Goal: Task Accomplishment & Management: Manage account settings

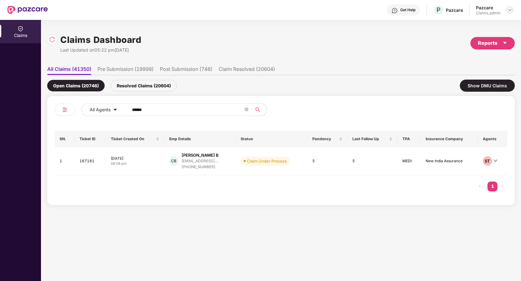
click at [508, 8] on img at bounding box center [510, 9] width 5 height 5
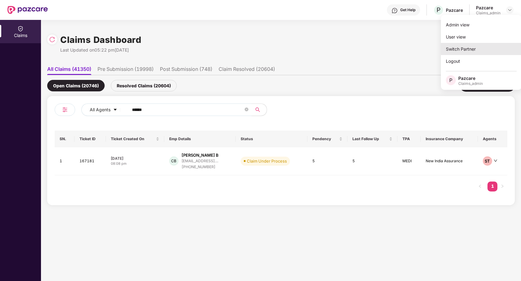
click at [473, 49] on div "Switch Partner" at bounding box center [481, 49] width 81 height 12
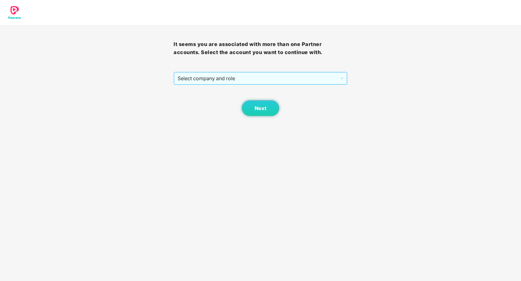
click at [332, 76] on span "Select company and role" at bounding box center [261, 78] width 166 height 12
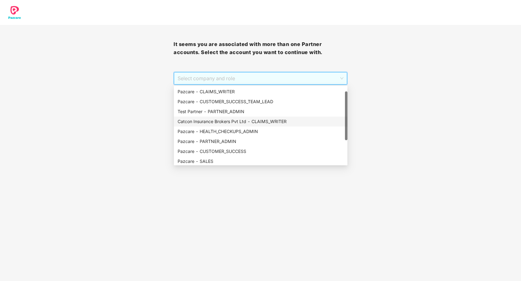
scroll to position [10, 0]
click at [222, 138] on div "Pazcare - PARTNER_ADMIN" at bounding box center [261, 140] width 166 height 7
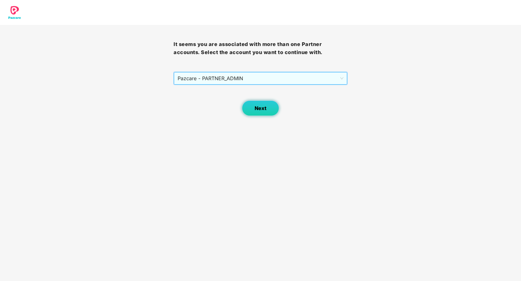
click at [252, 107] on button "Next" at bounding box center [260, 108] width 37 height 16
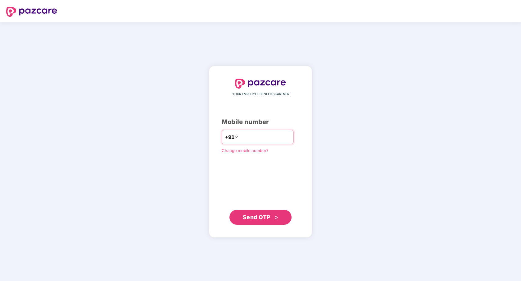
click at [265, 134] on input "number" at bounding box center [265, 137] width 51 height 10
type input "**********"
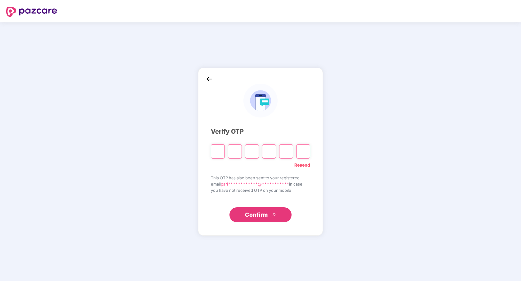
paste input "*"
type input "*"
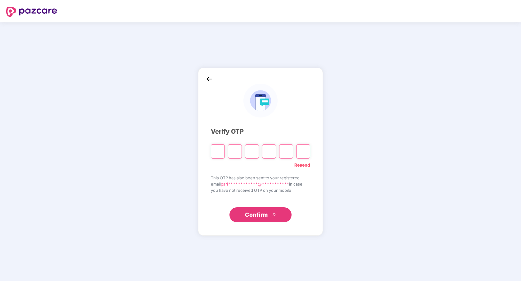
type input "*"
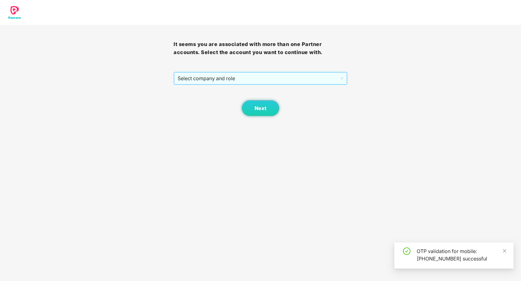
click at [286, 83] on span "Select company and role" at bounding box center [261, 78] width 166 height 12
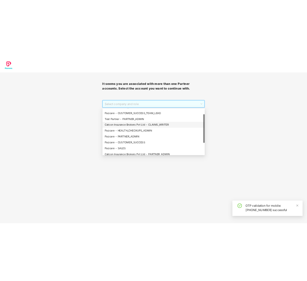
scroll to position [16, 0]
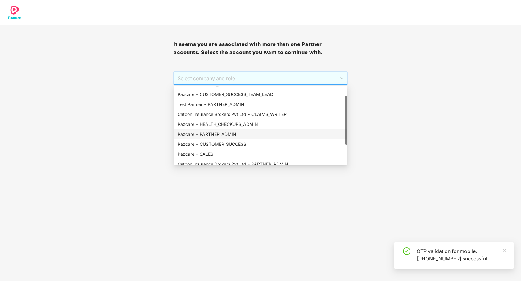
click at [231, 137] on div "Pazcare - PARTNER_ADMIN" at bounding box center [261, 134] width 166 height 7
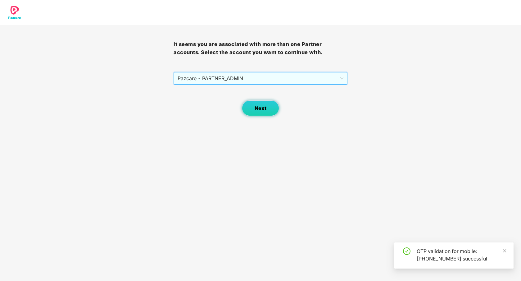
click at [255, 114] on button "Next" at bounding box center [260, 108] width 37 height 16
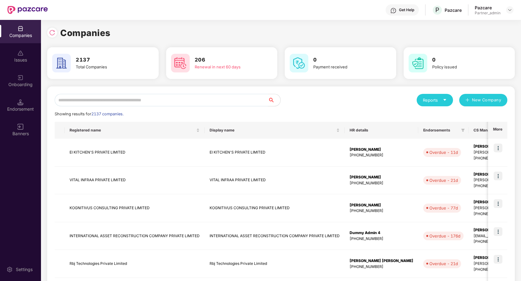
click at [195, 102] on input "text" at bounding box center [161, 100] width 213 height 12
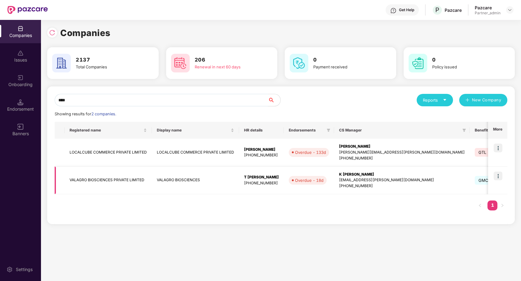
type input "****"
click at [498, 175] on img at bounding box center [498, 176] width 9 height 9
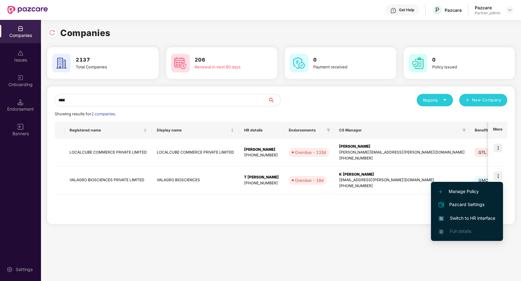
click at [470, 217] on span "Switch to HR interface" at bounding box center [467, 218] width 57 height 7
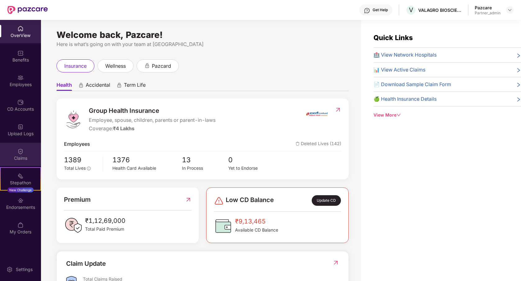
click at [26, 147] on div "Claims" at bounding box center [20, 154] width 41 height 23
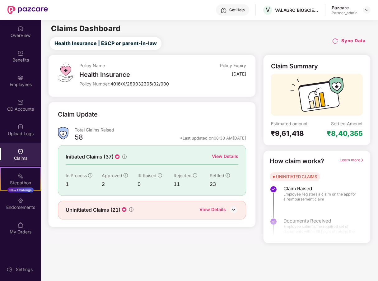
click at [344, 42] on h4 "Sync Data" at bounding box center [353, 41] width 24 height 6
click at [337, 40] on img at bounding box center [335, 41] width 6 height 6
